Goal: Find specific page/section: Find specific page/section

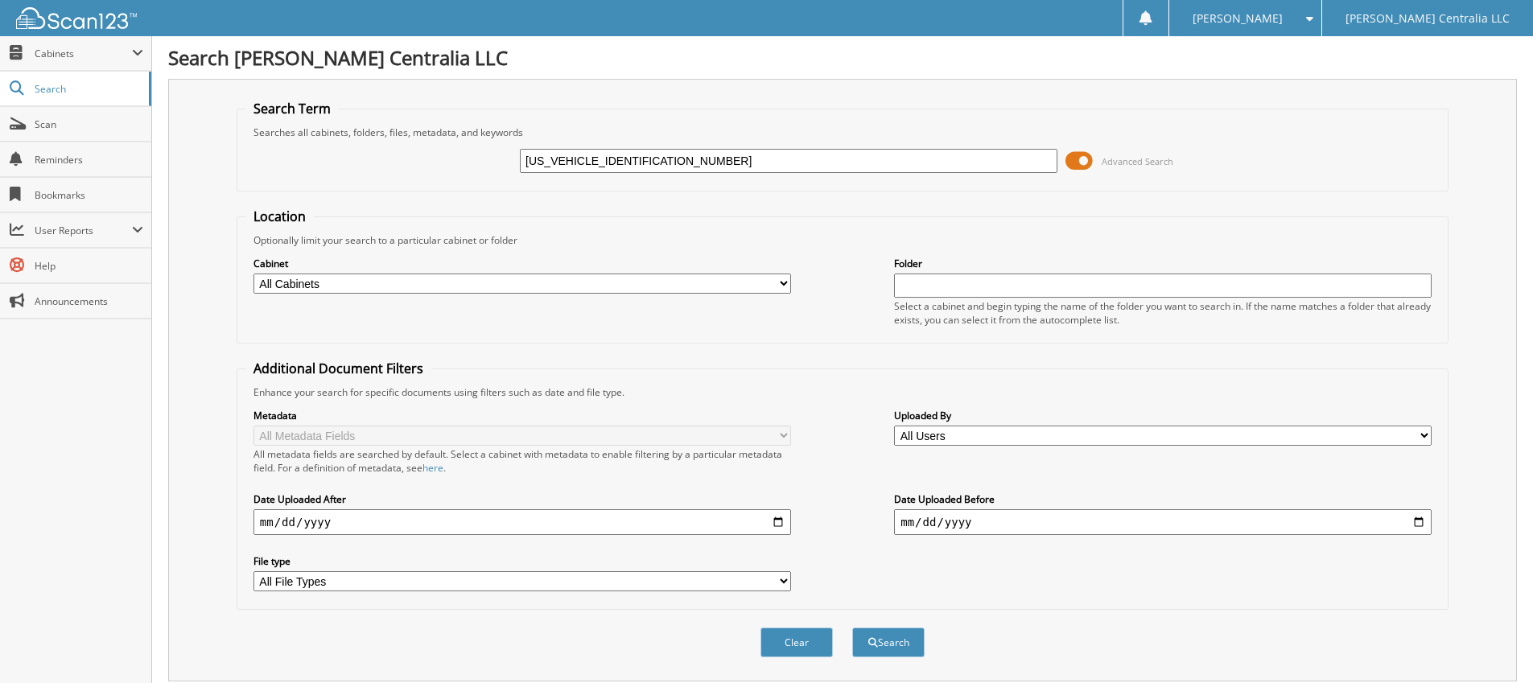
type input "[US_VEHICLE_IDENTIFICATION_NUMBER]"
click at [852, 628] on button "Search" at bounding box center [888, 643] width 72 height 30
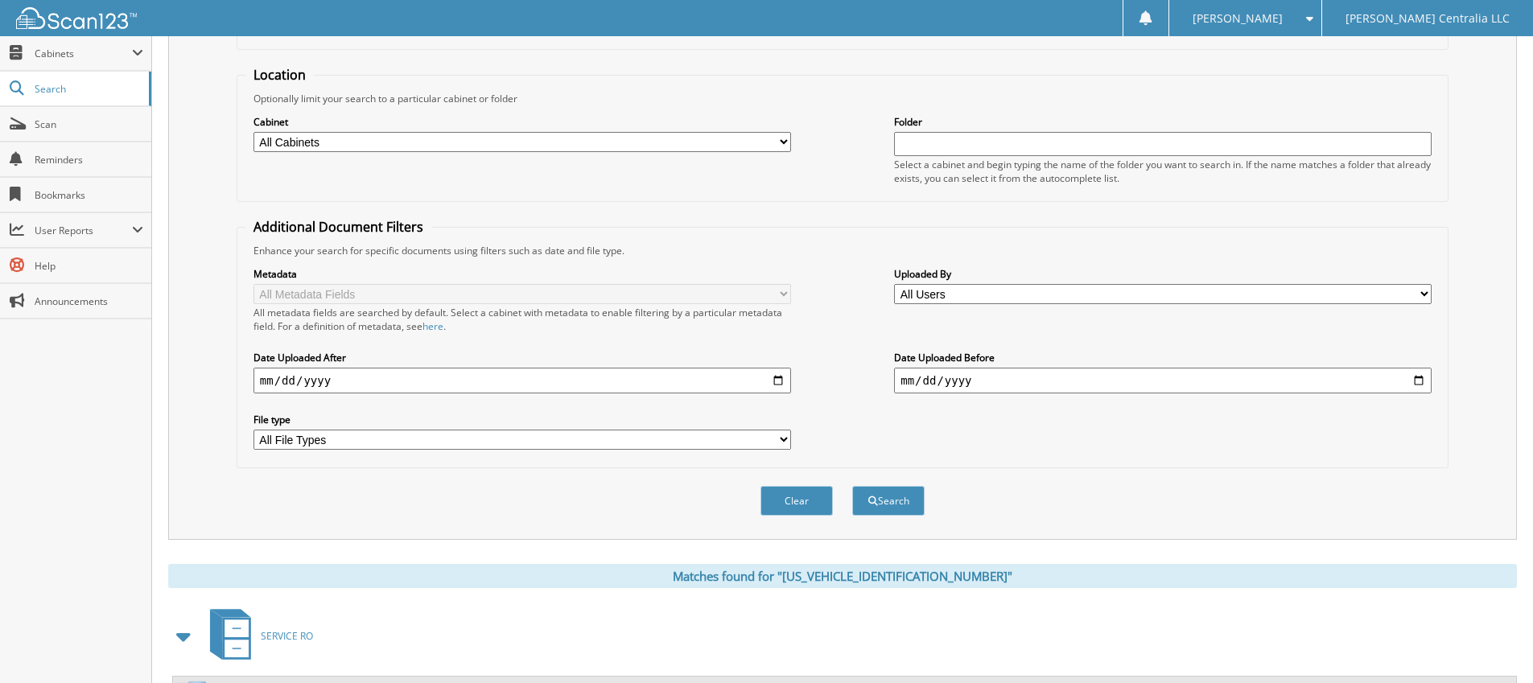
scroll to position [315, 0]
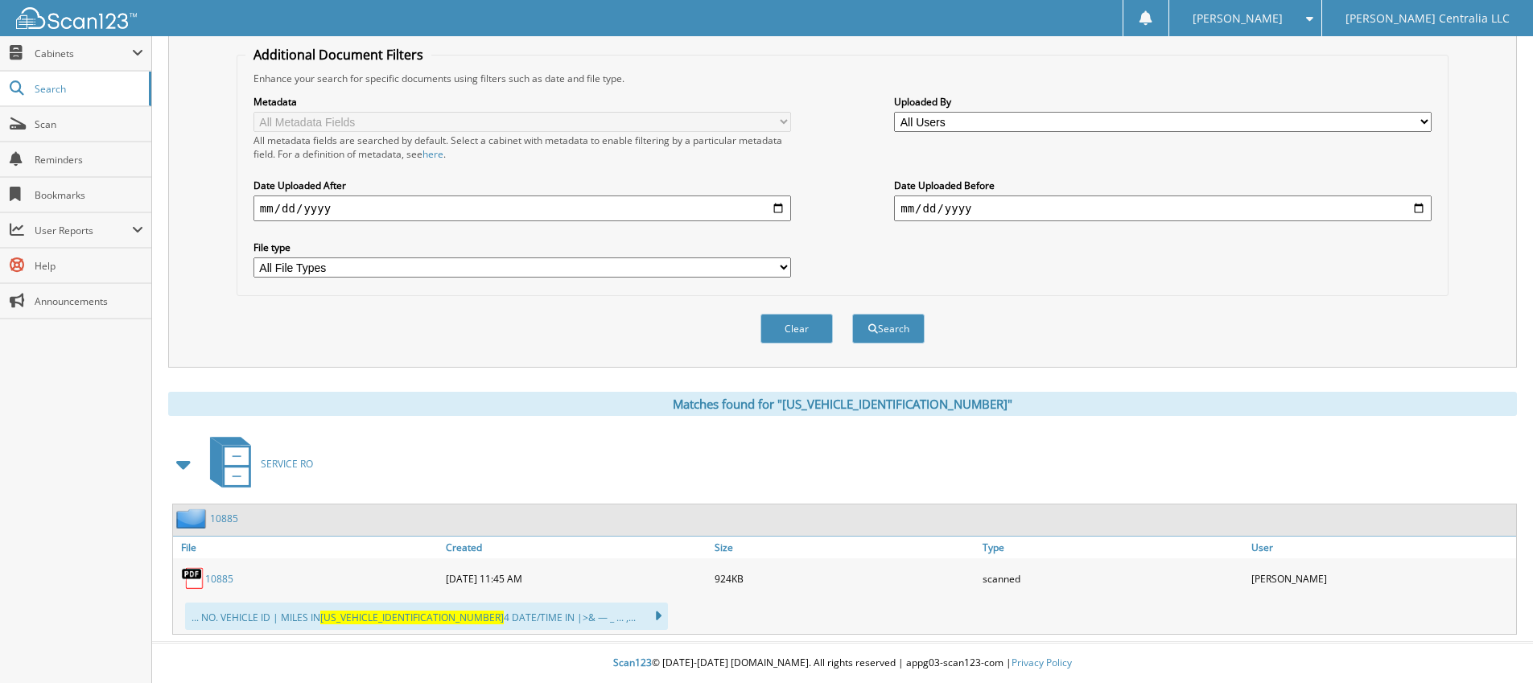
click at [227, 581] on link "10885" at bounding box center [219, 579] width 28 height 14
